Goal: Information Seeking & Learning: Find specific fact

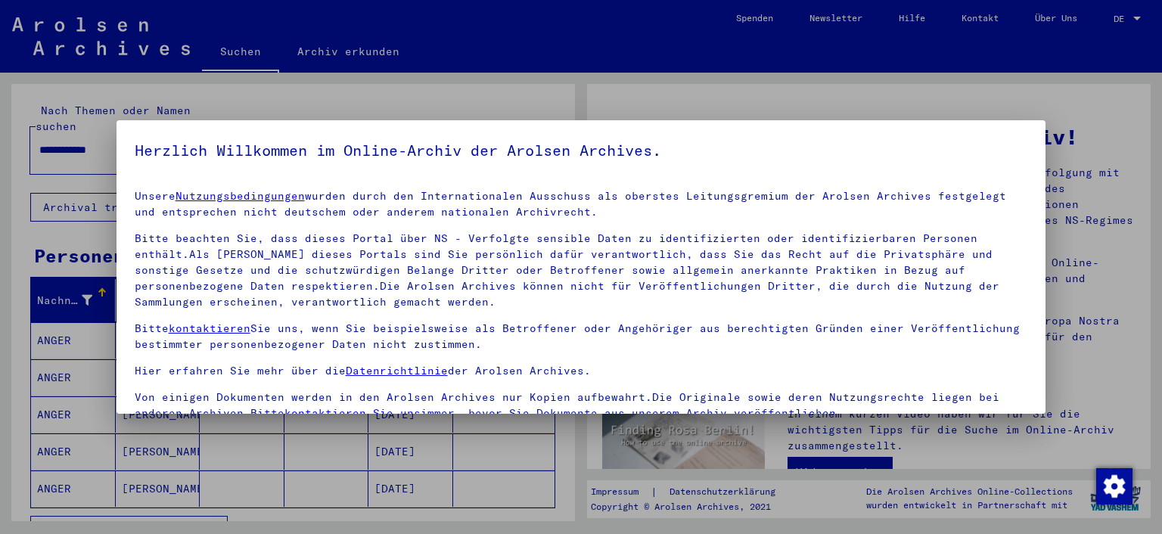
scroll to position [15, 0]
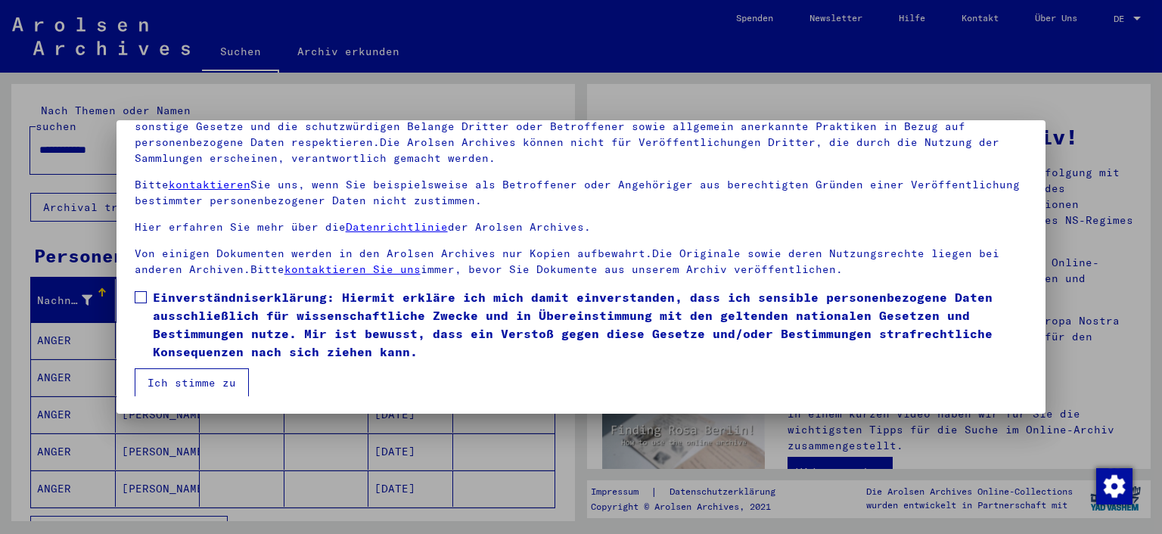
click at [182, 335] on span "Einverständniserklärung: Hiermit erkläre ich mich damit einverstanden, dass ich…" at bounding box center [590, 324] width 875 height 73
click at [201, 389] on button "Ich stimme zu" at bounding box center [192, 382] width 114 height 29
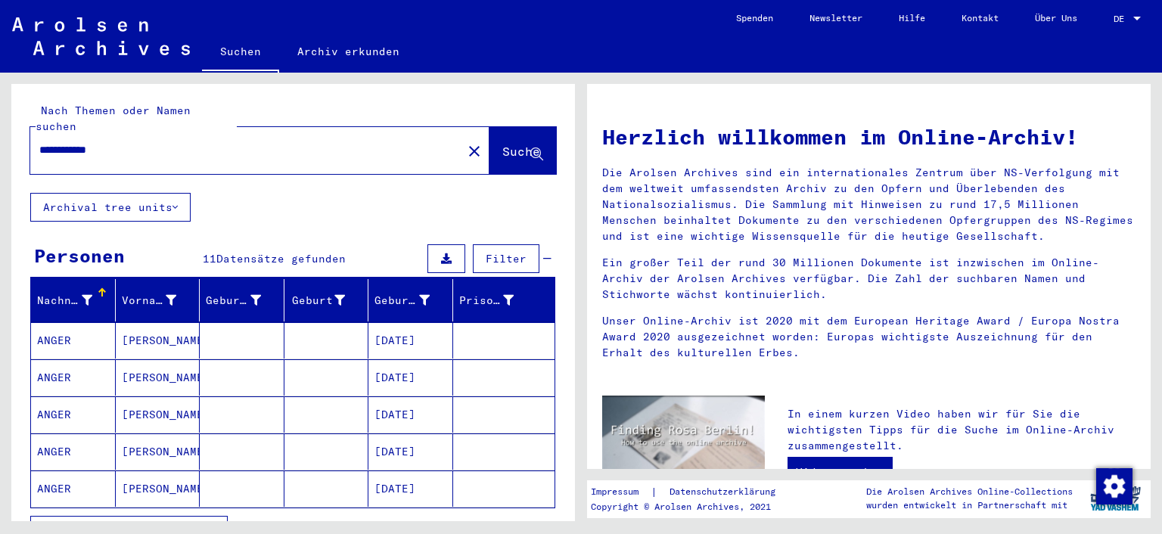
click at [220, 371] on mat-cell at bounding box center [242, 377] width 85 height 36
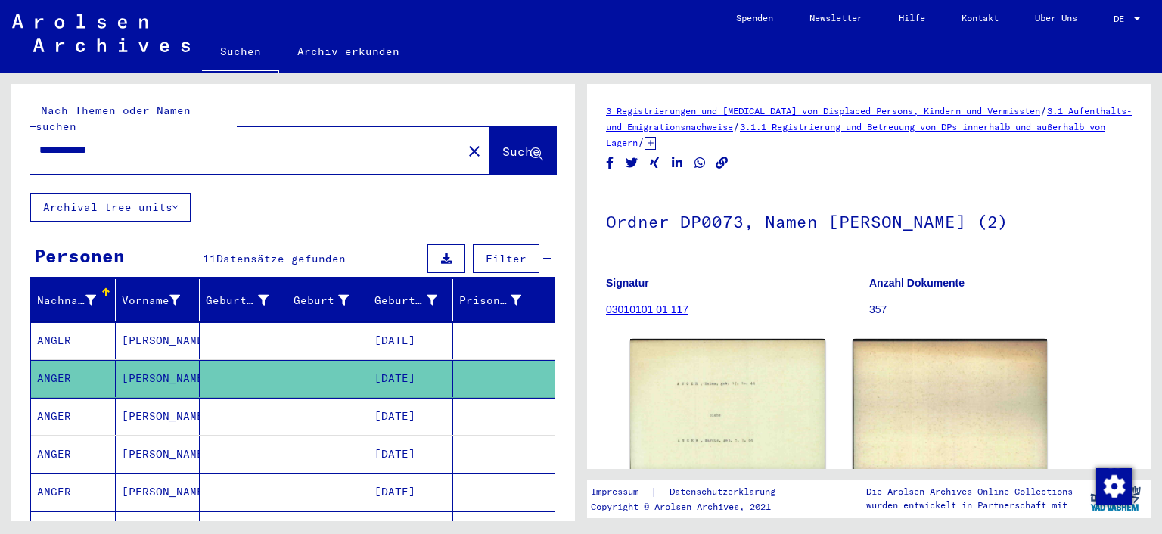
click at [255, 334] on mat-cell at bounding box center [242, 340] width 85 height 37
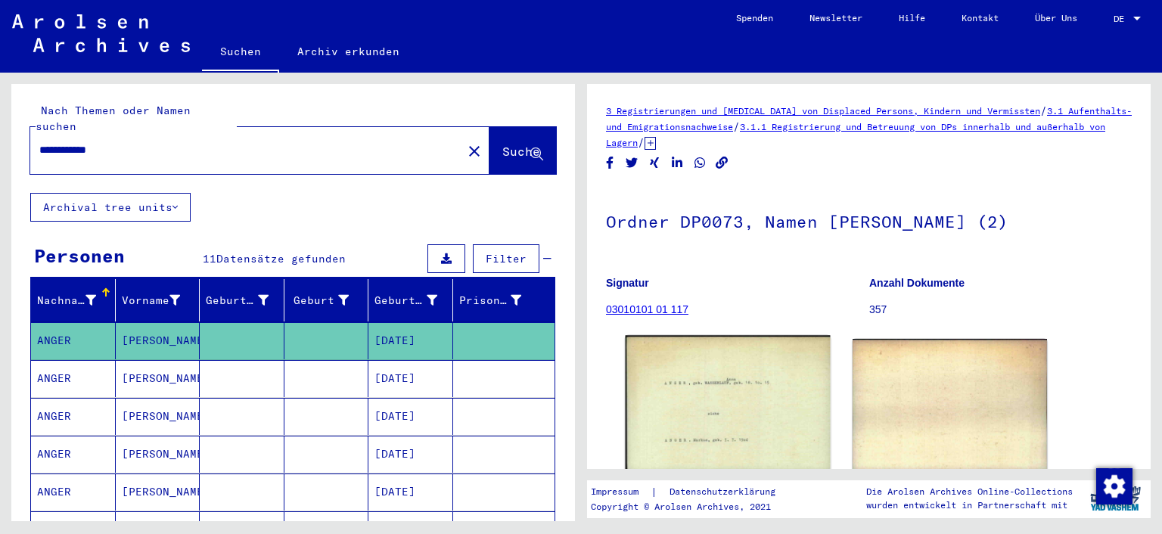
click at [710, 376] on img at bounding box center [728, 403] width 204 height 137
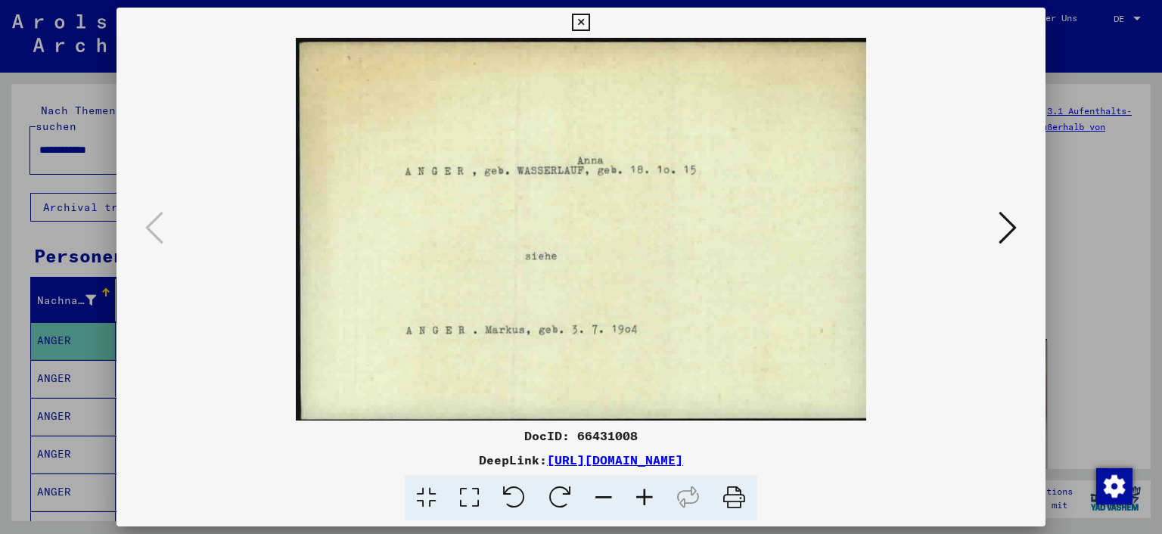
click at [589, 17] on icon at bounding box center [580, 23] width 17 height 18
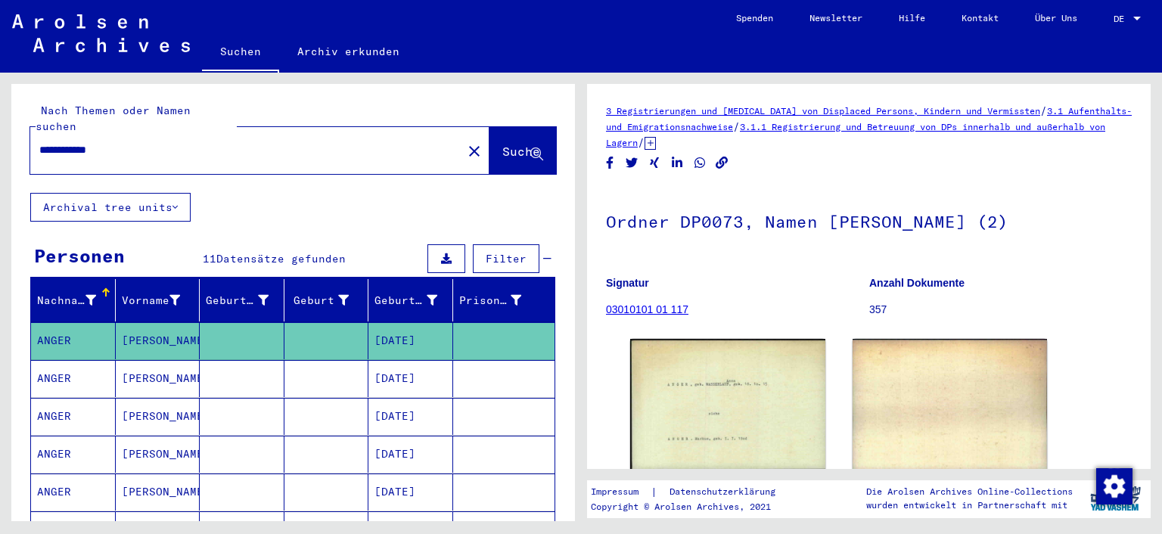
click at [376, 360] on mat-cell "[DATE]" at bounding box center [410, 378] width 85 height 37
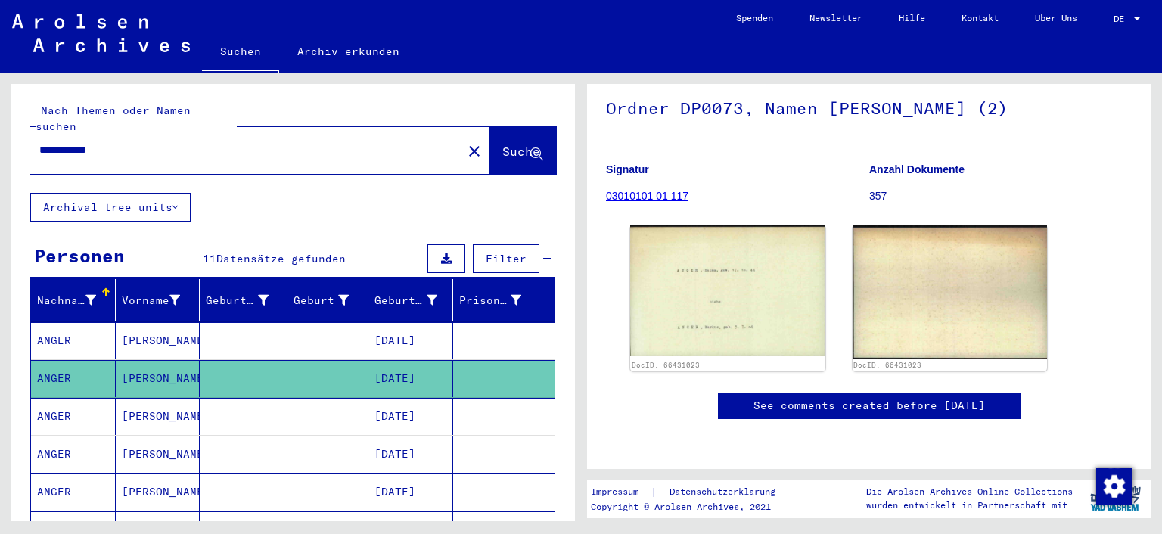
scroll to position [166, 0]
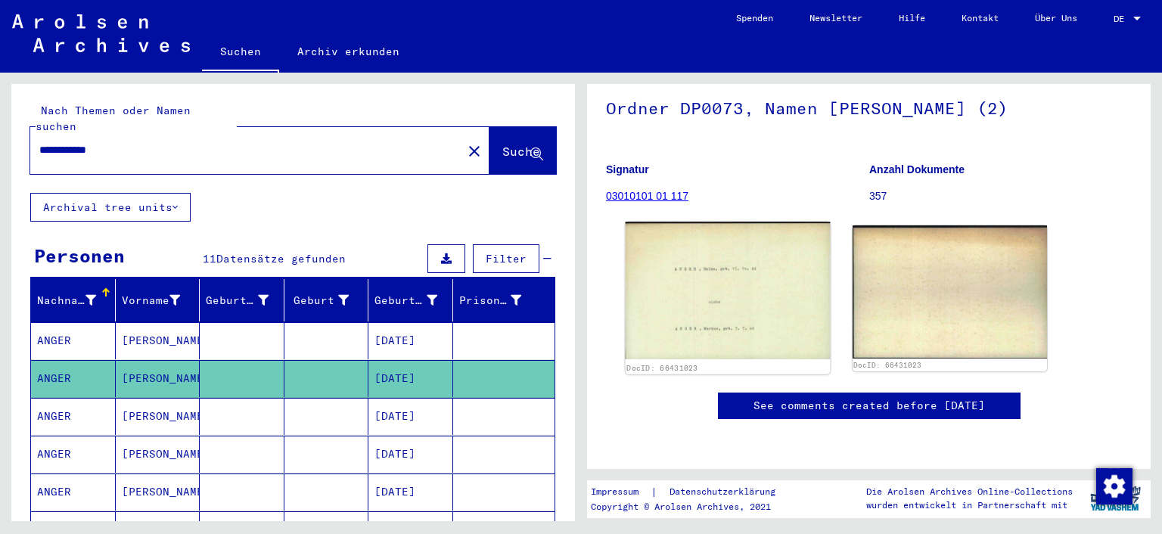
click at [694, 263] on img at bounding box center [728, 290] width 204 height 137
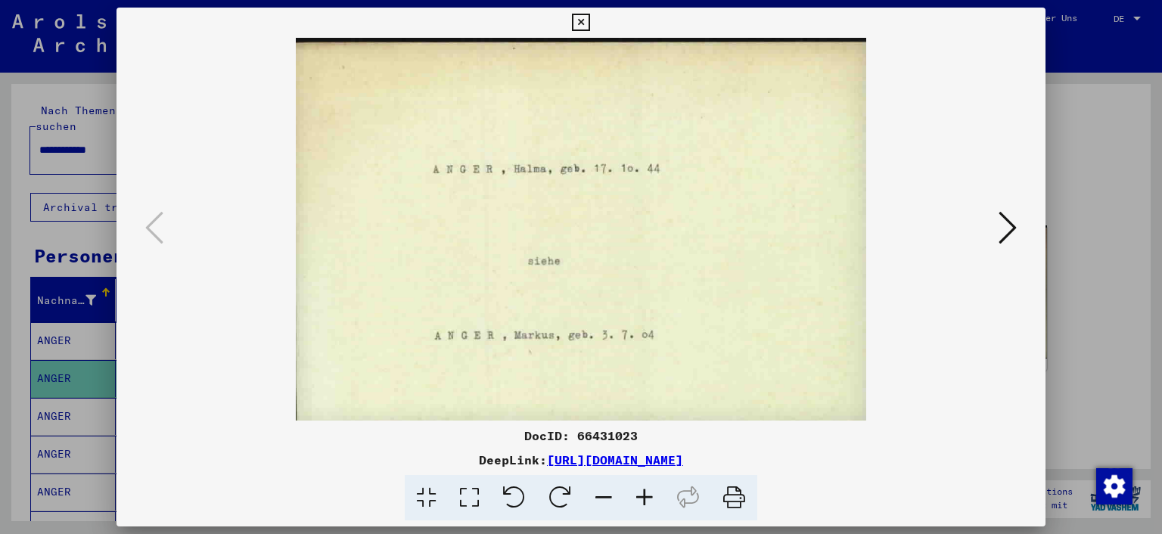
click at [589, 17] on icon at bounding box center [580, 23] width 17 height 18
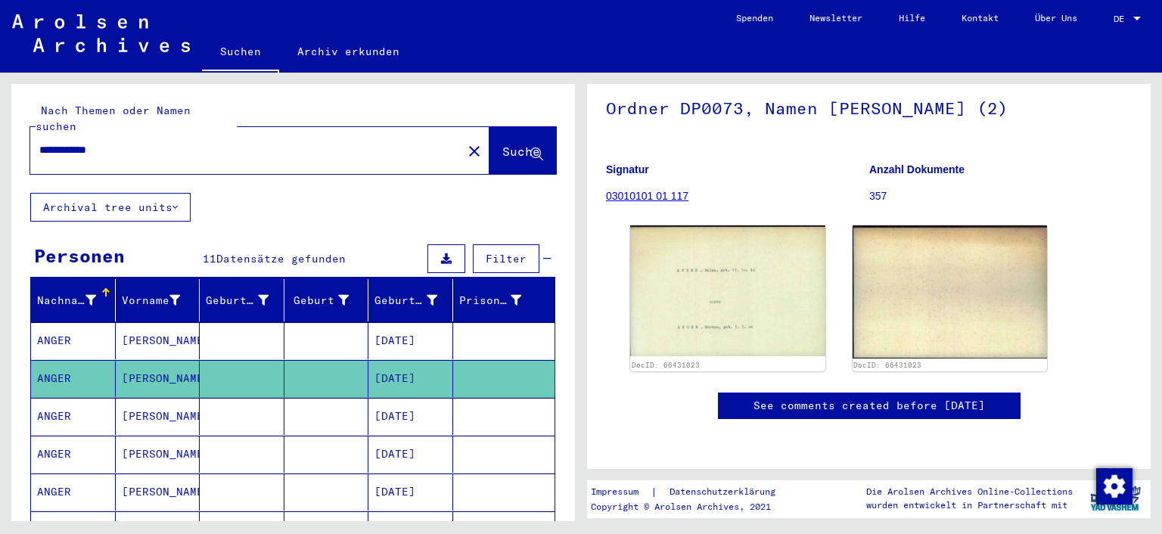
click at [359, 400] on mat-cell at bounding box center [326, 416] width 85 height 37
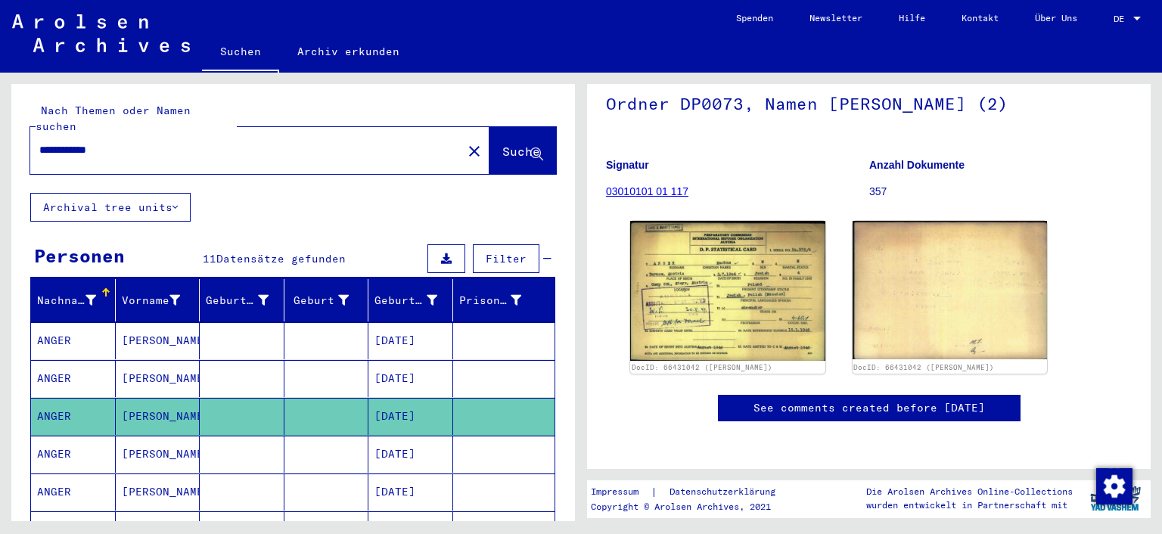
scroll to position [120, 0]
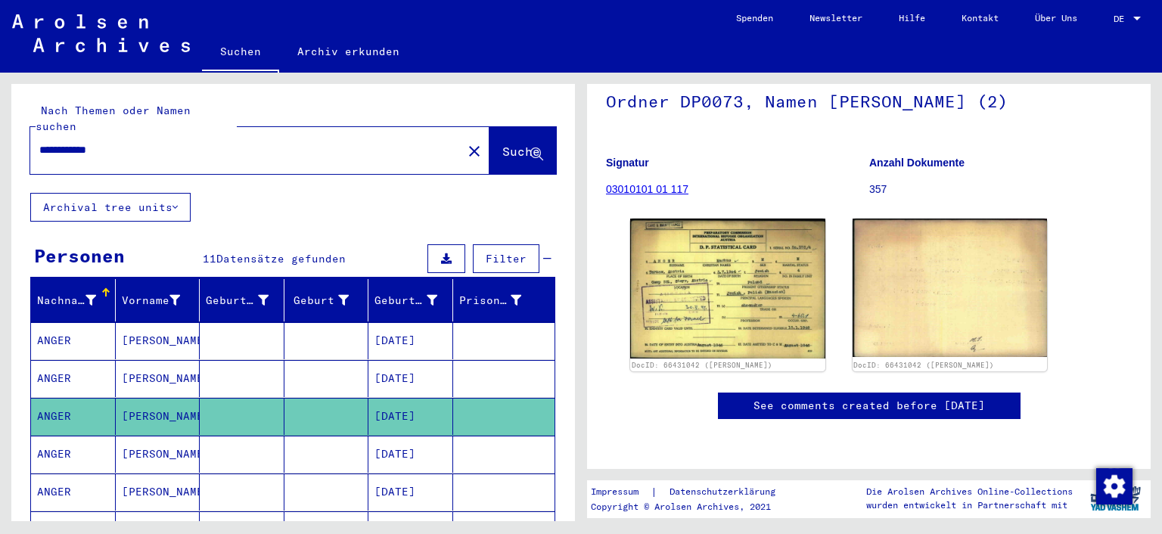
click at [776, 299] on img at bounding box center [727, 289] width 195 height 140
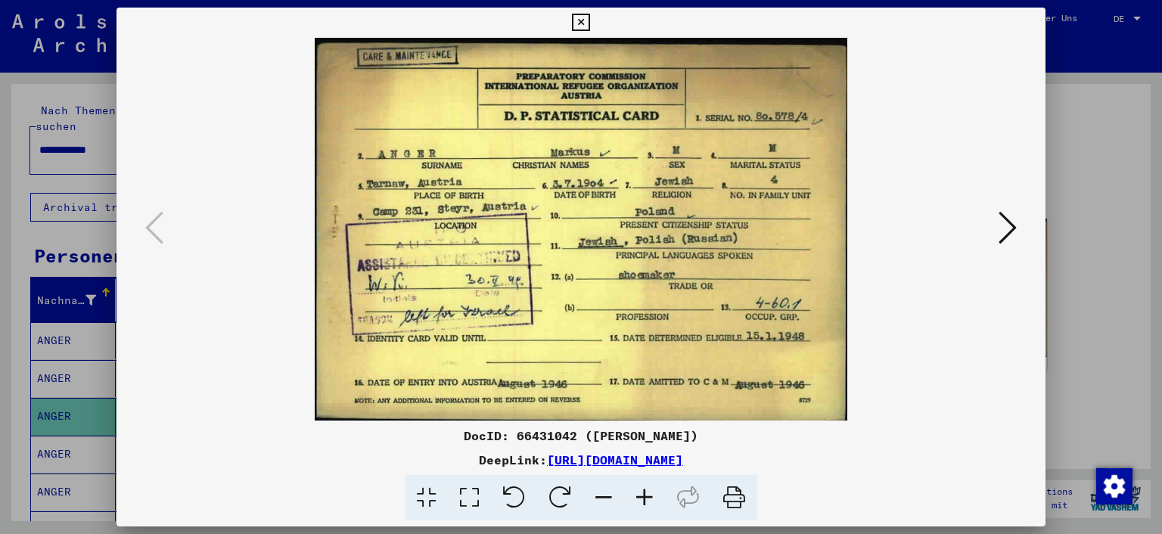
click at [995, 219] on img at bounding box center [581, 229] width 827 height 383
click at [1000, 219] on div at bounding box center [582, 229] width 930 height 383
click at [1000, 219] on button at bounding box center [1007, 228] width 27 height 43
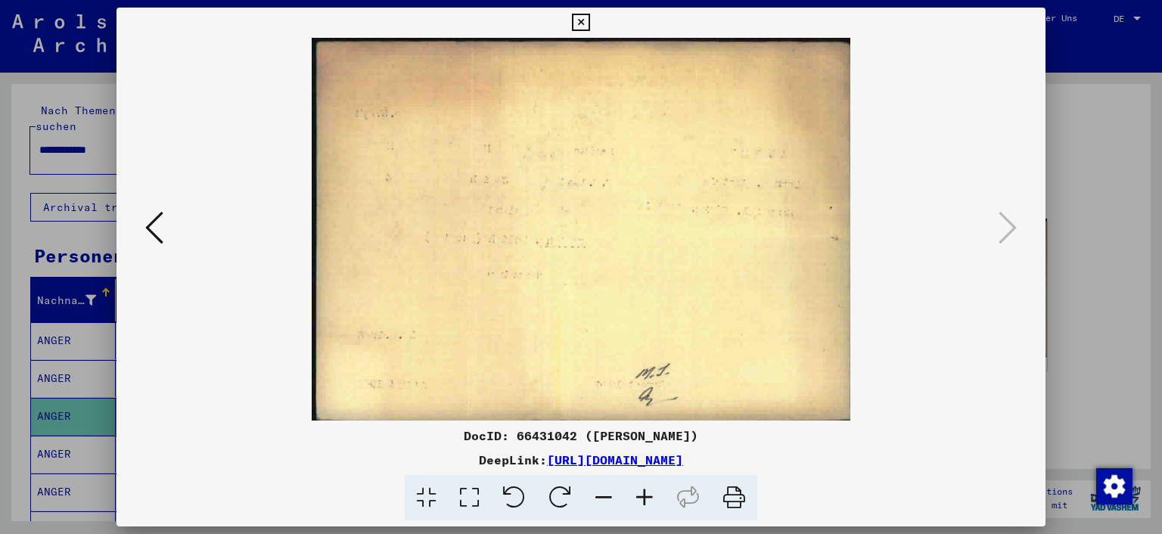
click at [594, 14] on button at bounding box center [580, 23] width 26 height 30
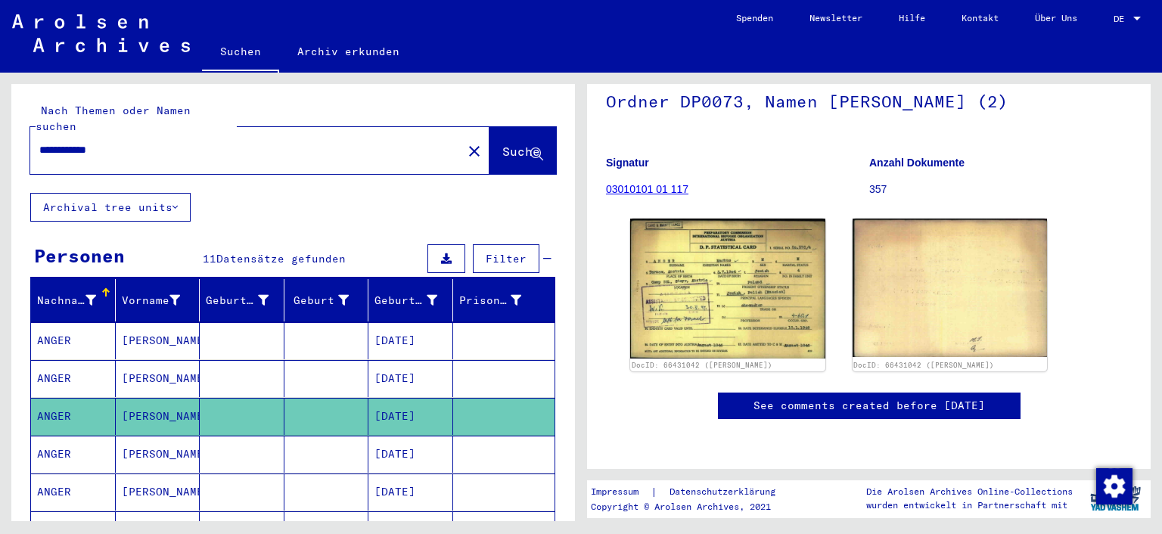
click at [162, 438] on mat-cell "[PERSON_NAME]" at bounding box center [158, 454] width 85 height 37
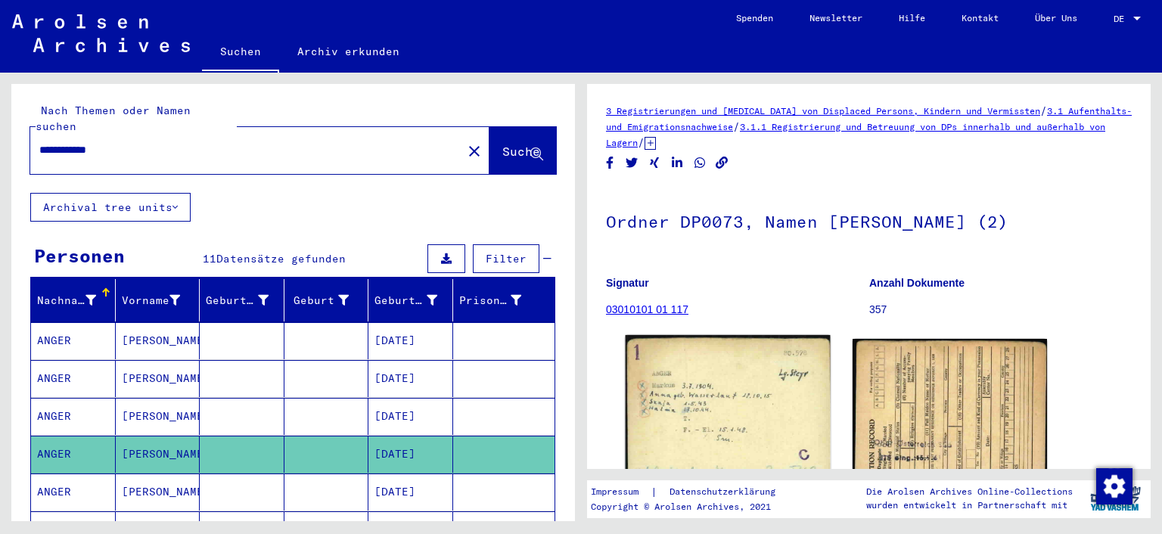
click at [771, 388] on img at bounding box center [728, 410] width 204 height 151
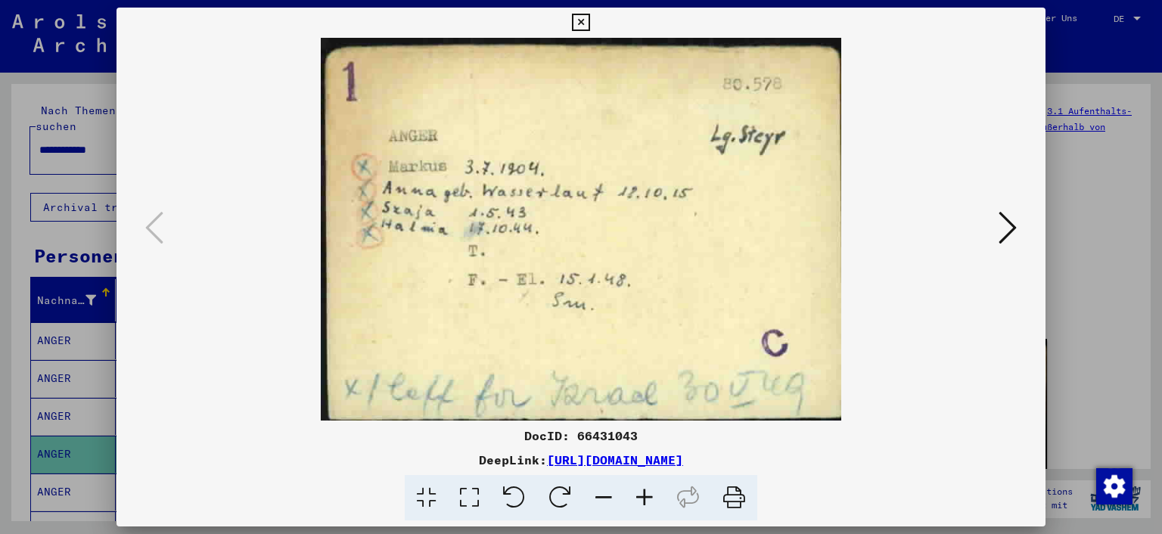
click at [589, 21] on icon at bounding box center [580, 23] width 17 height 18
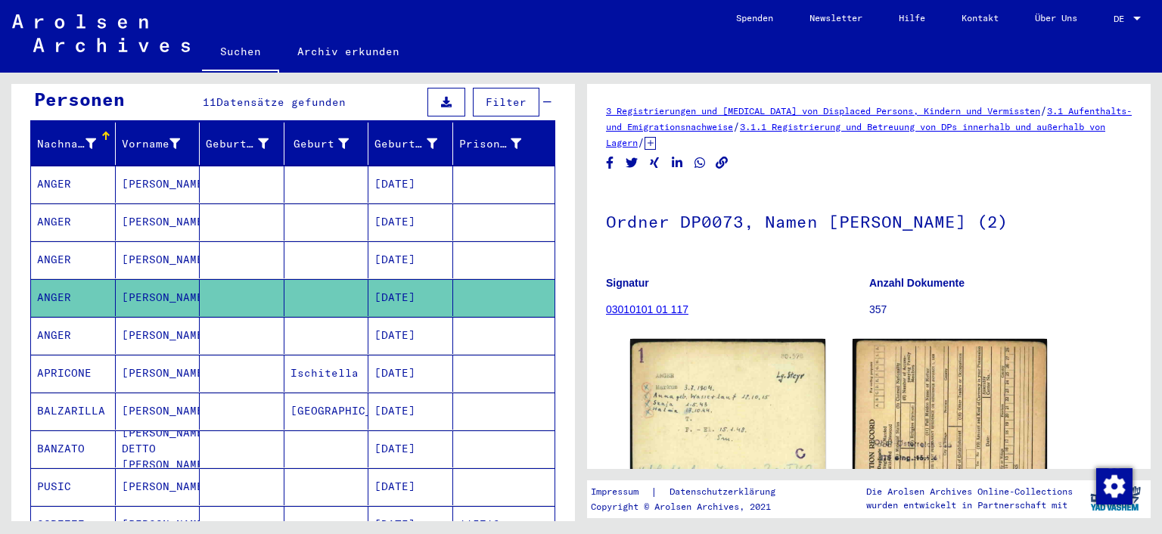
scroll to position [157, 0]
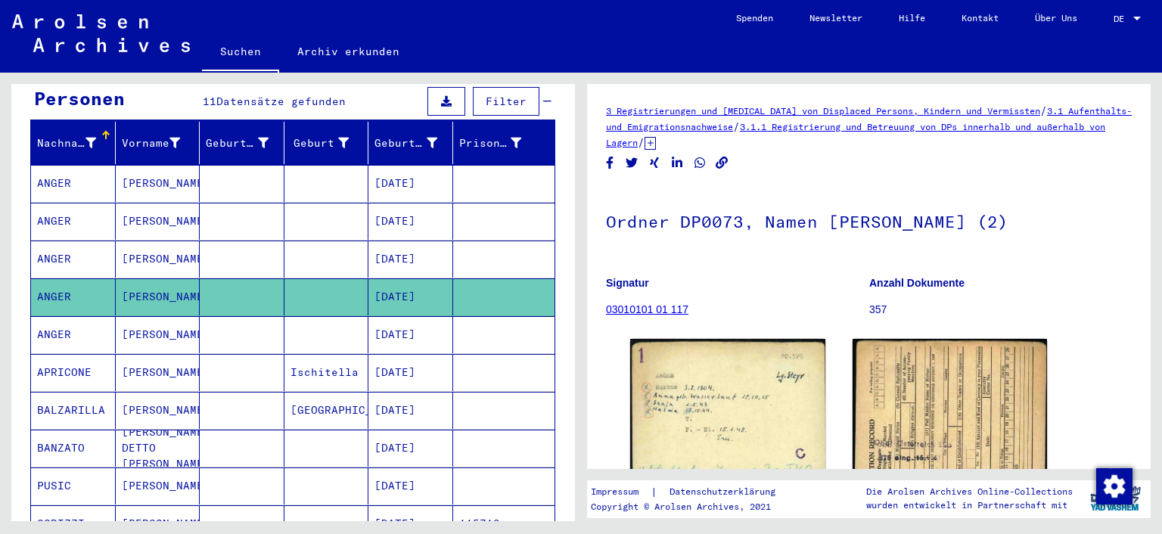
click at [328, 320] on mat-cell at bounding box center [326, 334] width 85 height 37
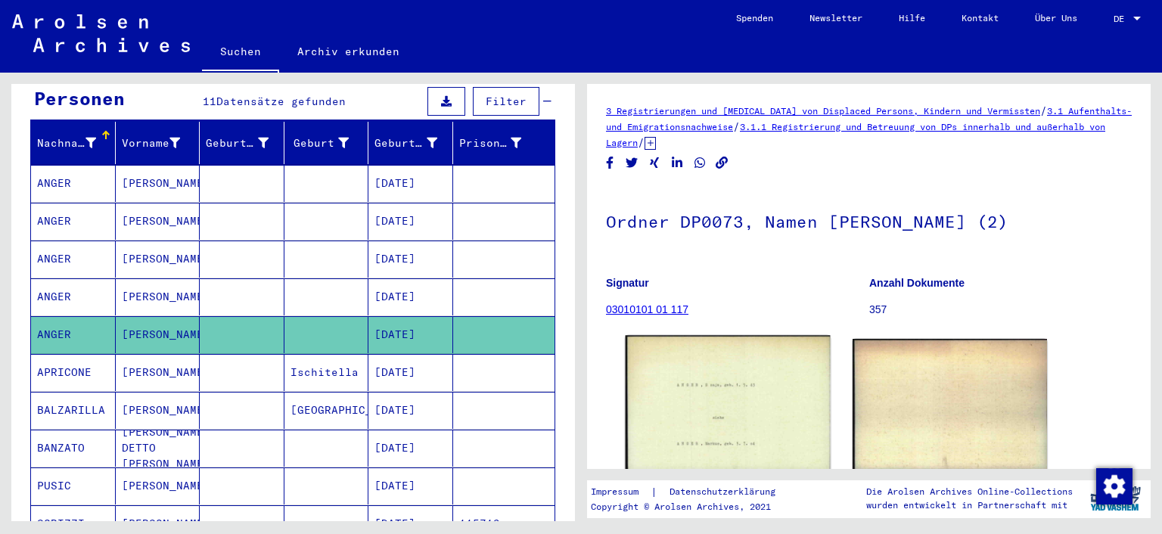
scroll to position [178, 0]
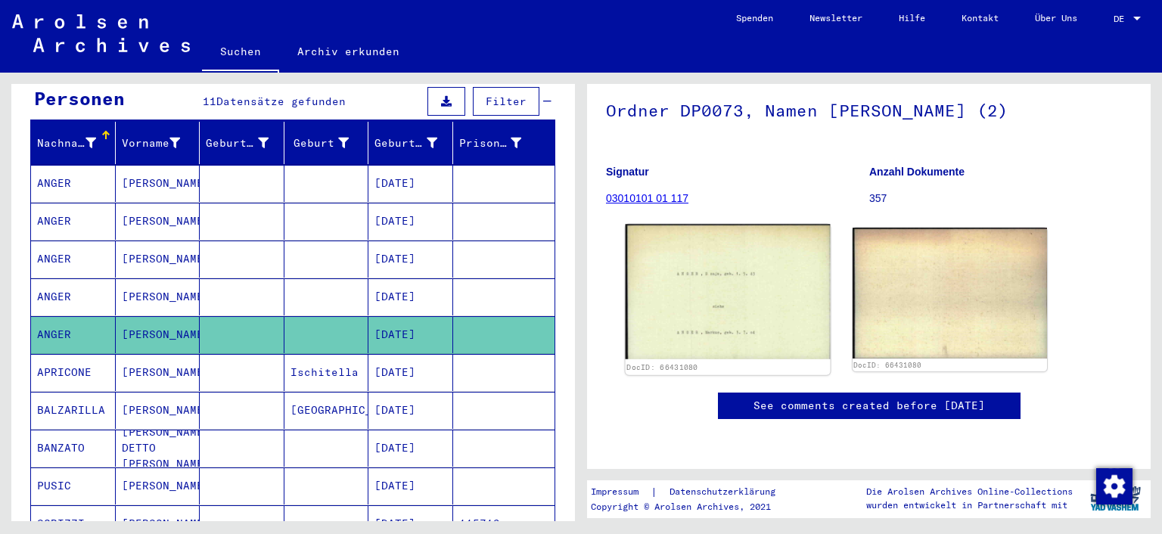
click at [704, 272] on img at bounding box center [728, 291] width 204 height 135
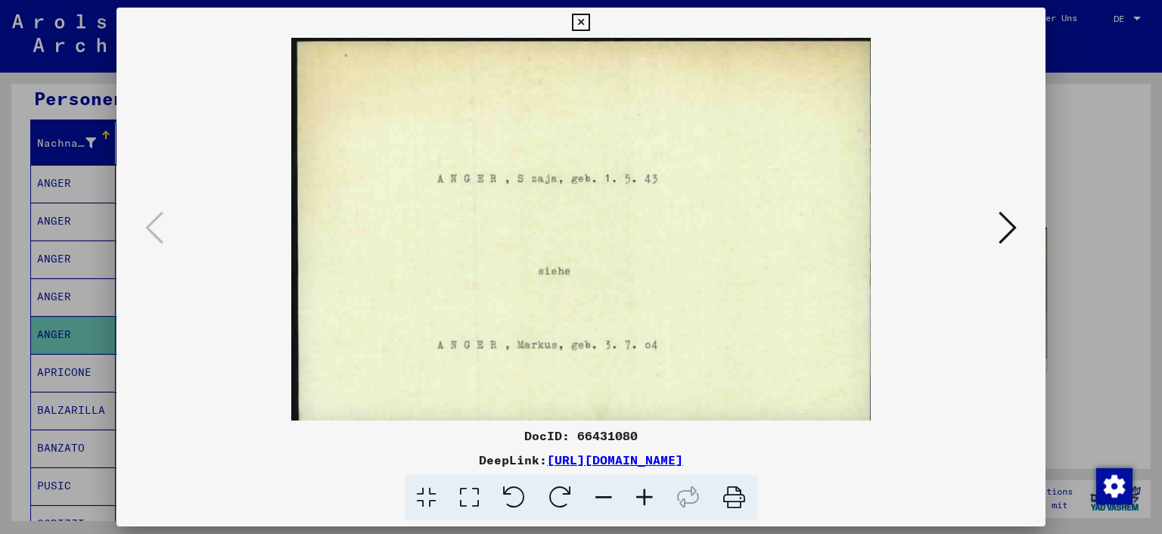
click at [1007, 232] on icon at bounding box center [1008, 228] width 18 height 36
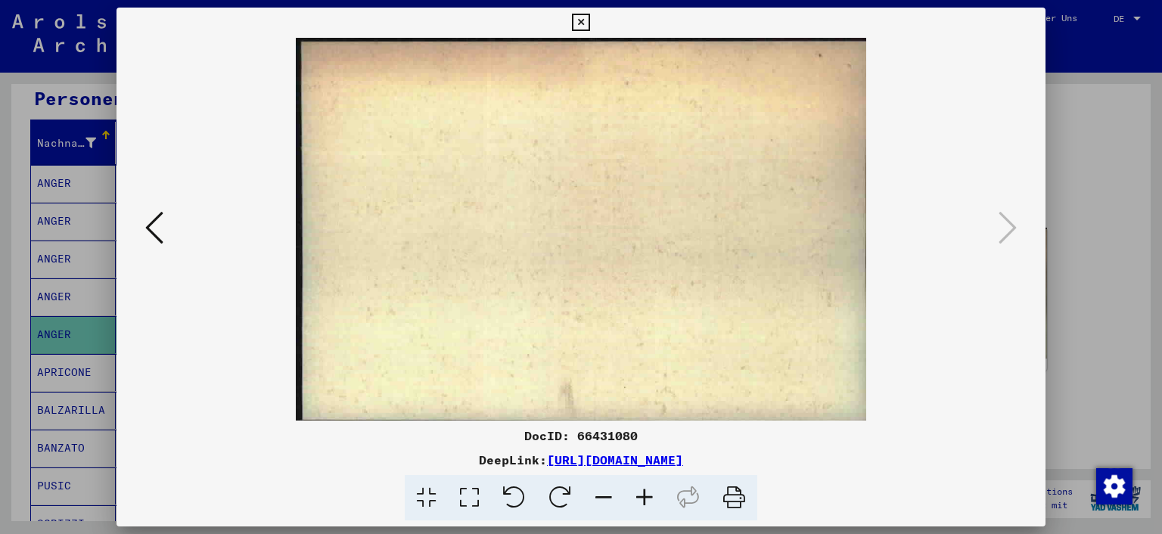
click at [594, 23] on button at bounding box center [580, 23] width 26 height 30
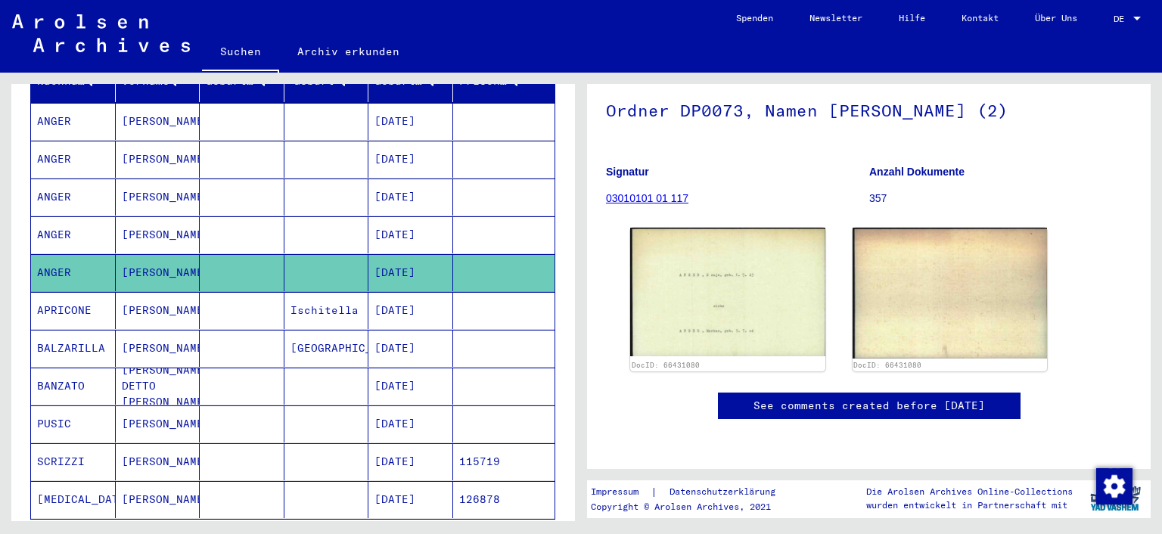
scroll to position [236, 0]
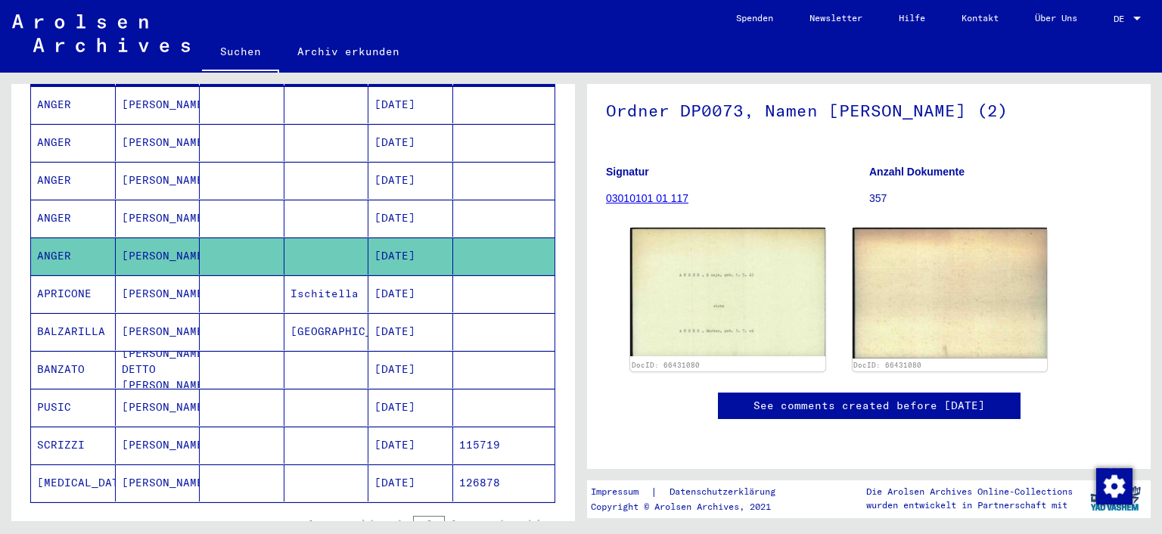
click at [413, 278] on mat-cell "[DATE]" at bounding box center [410, 293] width 85 height 37
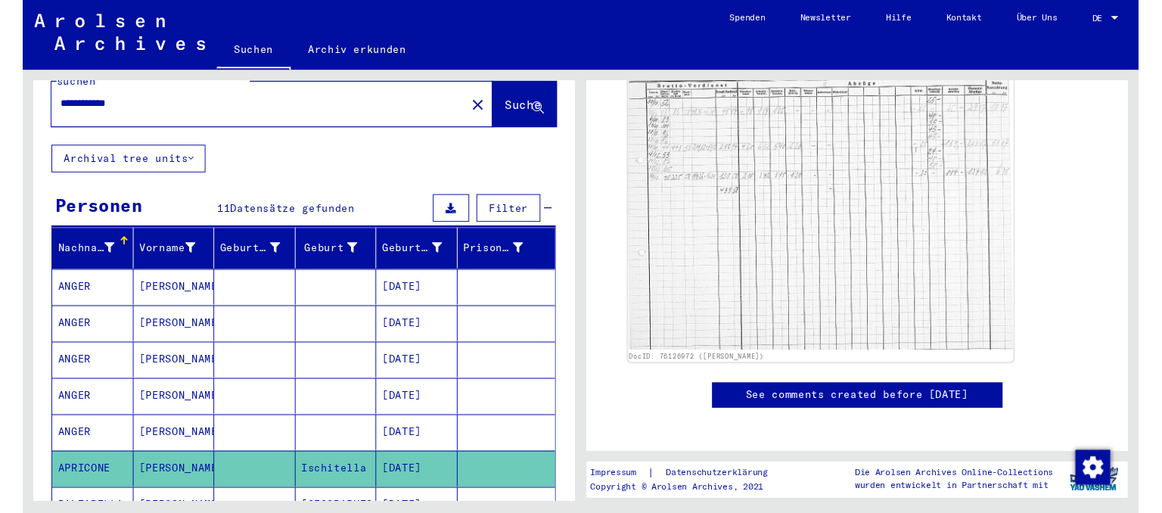
scroll to position [42, 0]
